Goal: Find specific page/section: Find specific page/section

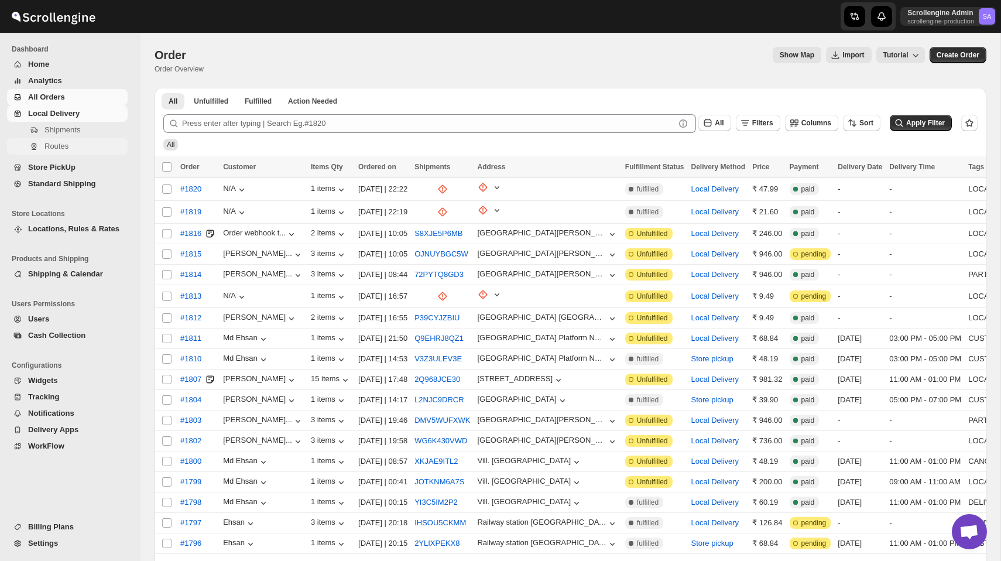
click at [76, 145] on span "Routes" at bounding box center [84, 146] width 81 height 12
